Goal: Transaction & Acquisition: Download file/media

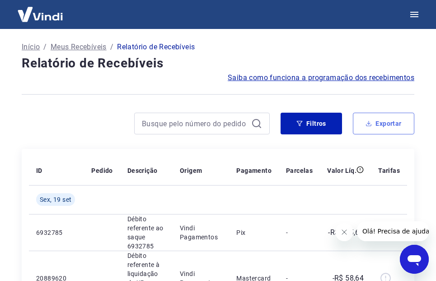
click at [385, 122] on button "Exportar" at bounding box center [383, 124] width 61 height 22
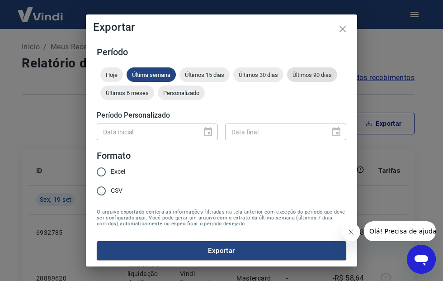
click at [287, 78] on span "Últimos 90 dias" at bounding box center [312, 74] width 50 height 7
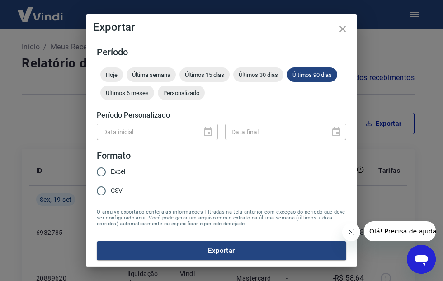
click at [100, 166] on input "Excel" at bounding box center [101, 171] width 19 height 19
radio input "true"
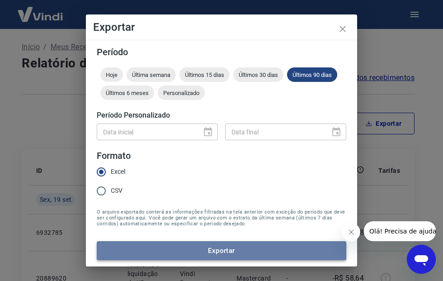
click at [230, 250] on button "Exportar" at bounding box center [221, 250] width 249 height 19
